Goal: Transaction & Acquisition: Purchase product/service

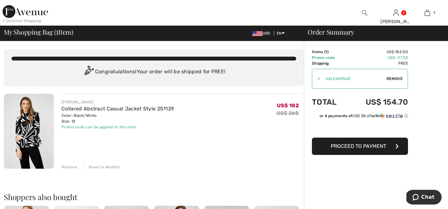
click at [386, 146] on button "Proceed to Payment" at bounding box center [360, 146] width 96 height 17
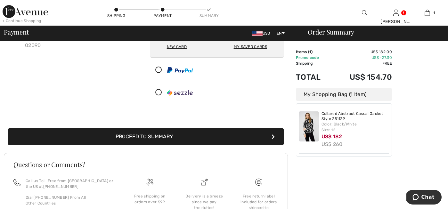
scroll to position [78, 0]
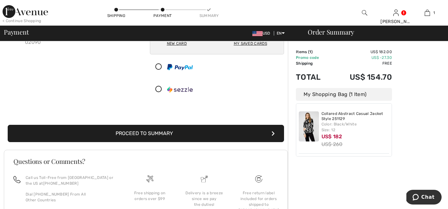
click at [170, 136] on button "Proceed to Summary" at bounding box center [146, 133] width 276 height 17
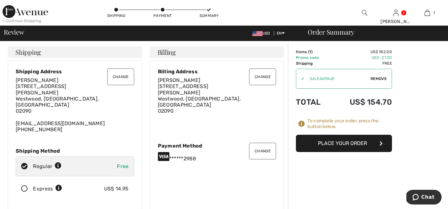
click at [320, 146] on button "Place Your Order" at bounding box center [344, 143] width 96 height 17
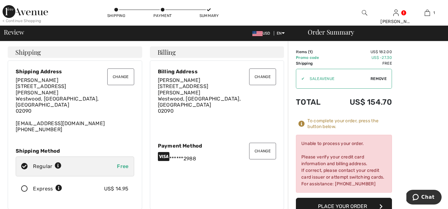
click at [262, 144] on button "Change" at bounding box center [262, 151] width 27 height 17
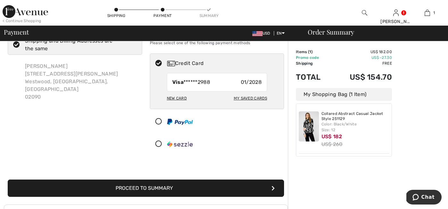
click at [243, 99] on div "My Saved Cards" at bounding box center [250, 98] width 33 height 11
radio input "true"
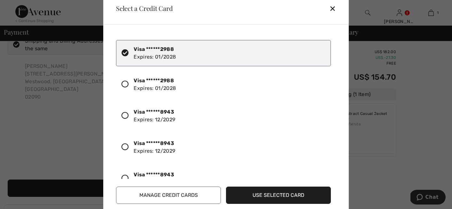
click at [124, 114] on icon at bounding box center [125, 115] width 7 height 7
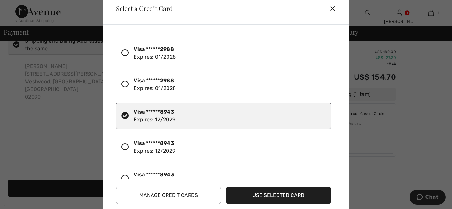
click at [265, 196] on button "Use Selected Card" at bounding box center [278, 195] width 105 height 17
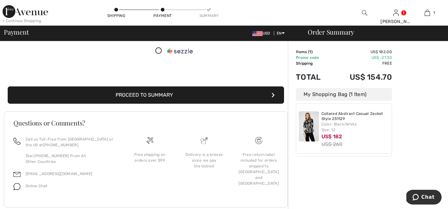
scroll to position [117, 0]
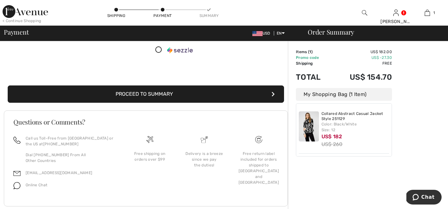
click at [171, 93] on button "Proceed to Summary" at bounding box center [146, 93] width 276 height 17
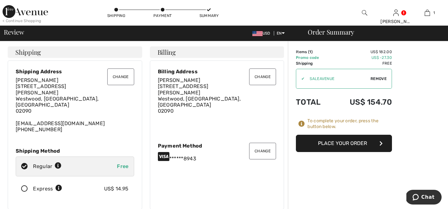
click at [345, 143] on button "Place Your Order" at bounding box center [344, 143] width 96 height 17
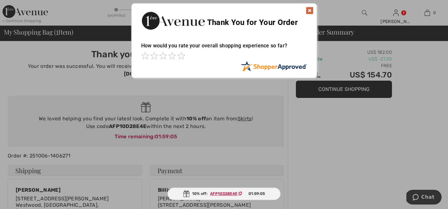
click at [309, 6] on div "Thank You for Your Order" at bounding box center [224, 20] width 185 height 33
click at [309, 11] on img at bounding box center [310, 11] width 8 height 8
